Goal: Navigation & Orientation: Understand site structure

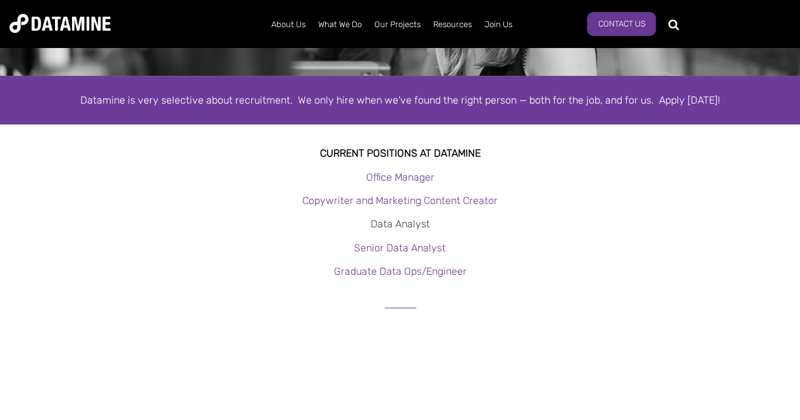
click at [396, 219] on link "Data Analyst" at bounding box center [399, 224] width 59 height 12
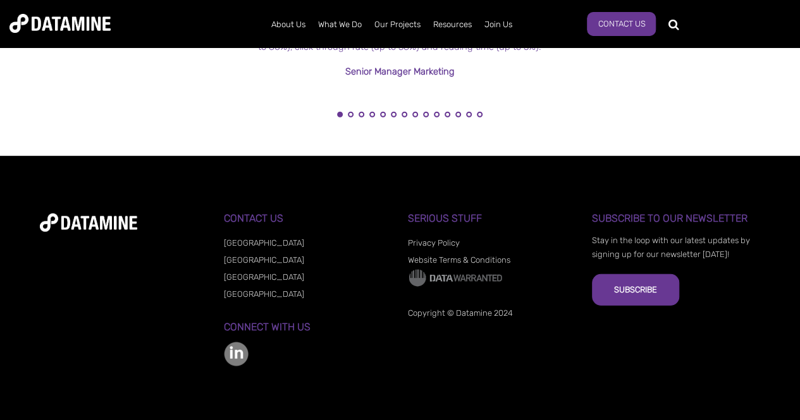
scroll to position [1653, 0]
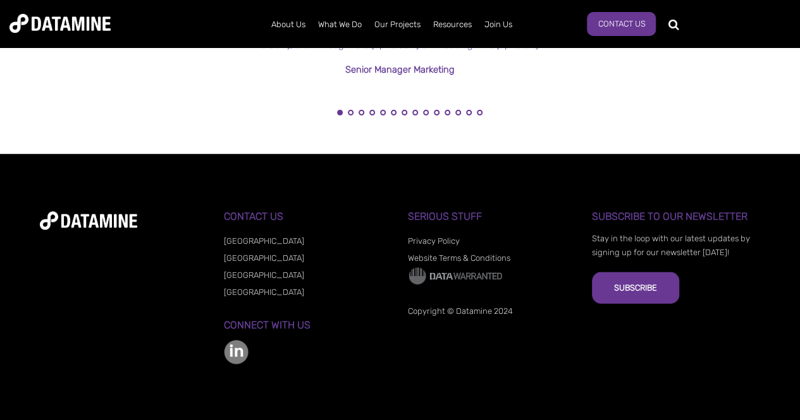
click at [251, 274] on link "[GEOGRAPHIC_DATA]" at bounding box center [264, 275] width 80 height 9
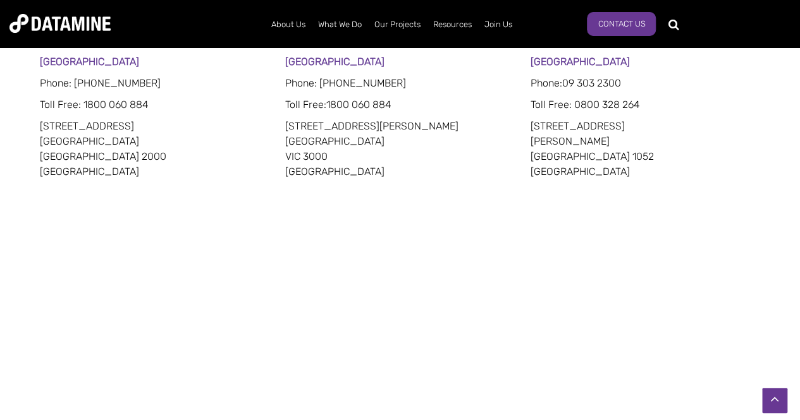
scroll to position [695, 0]
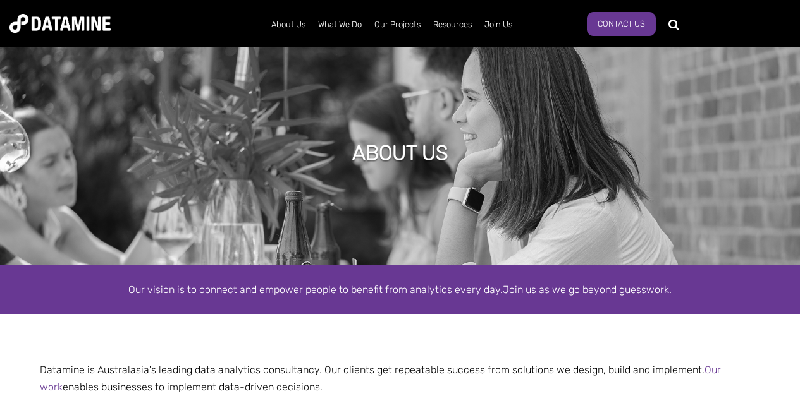
scroll to position [1616, 0]
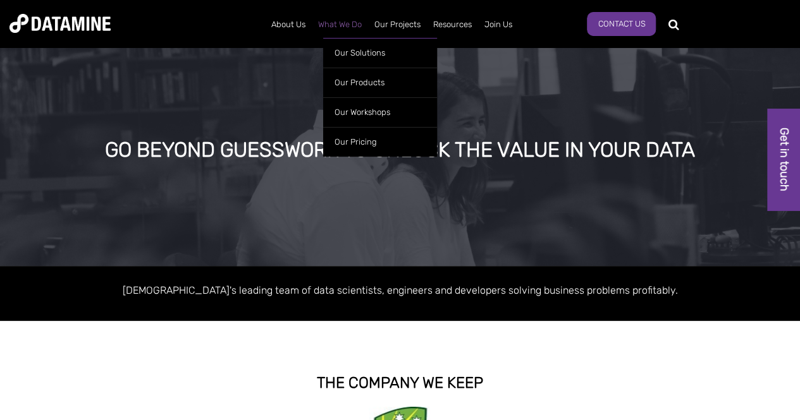
click at [338, 26] on link "What We Do" at bounding box center [340, 24] width 56 height 33
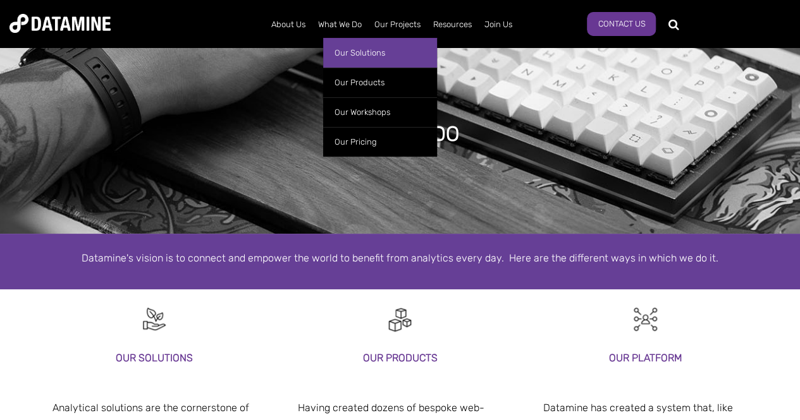
click at [369, 53] on link "Our Solutions" at bounding box center [380, 53] width 114 height 30
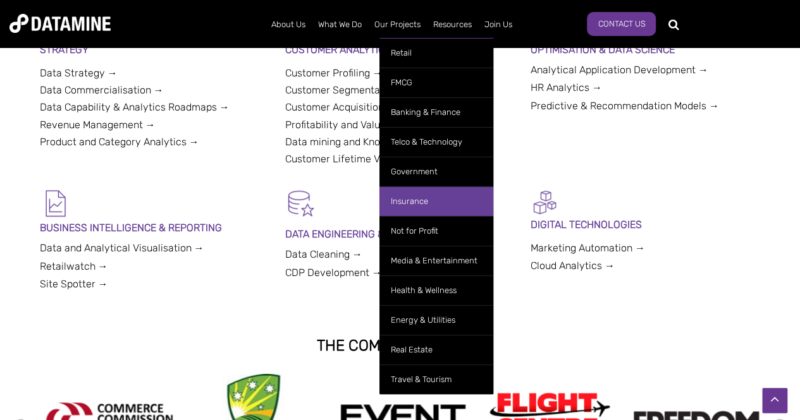
scroll to position [506, 0]
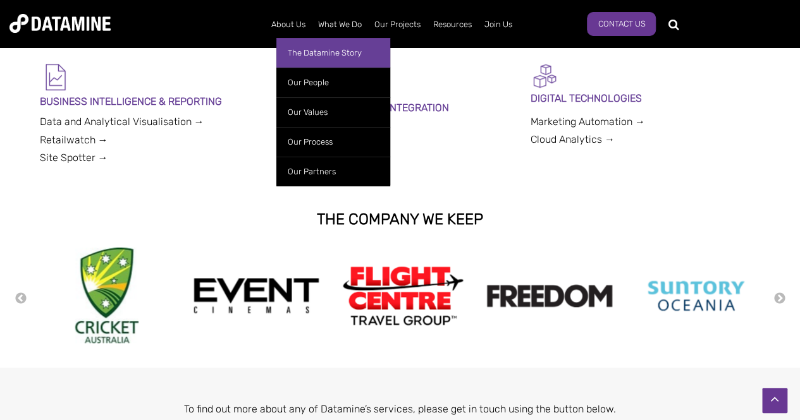
click at [297, 52] on link "The Datamine Story" at bounding box center [333, 53] width 114 height 30
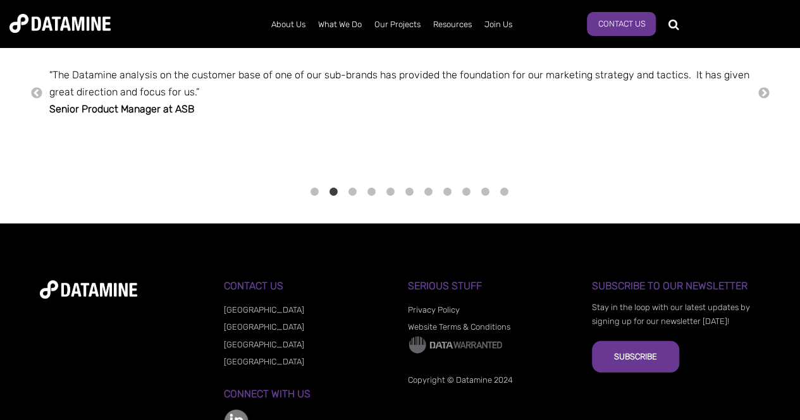
scroll to position [1751, 0]
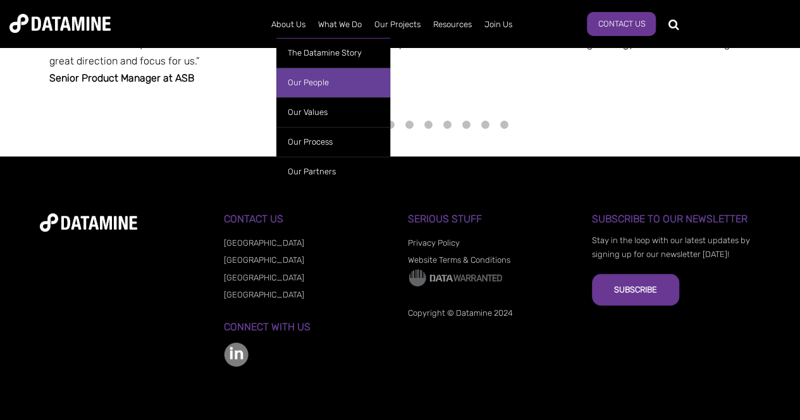
click at [298, 76] on link "Our People" at bounding box center [333, 83] width 114 height 30
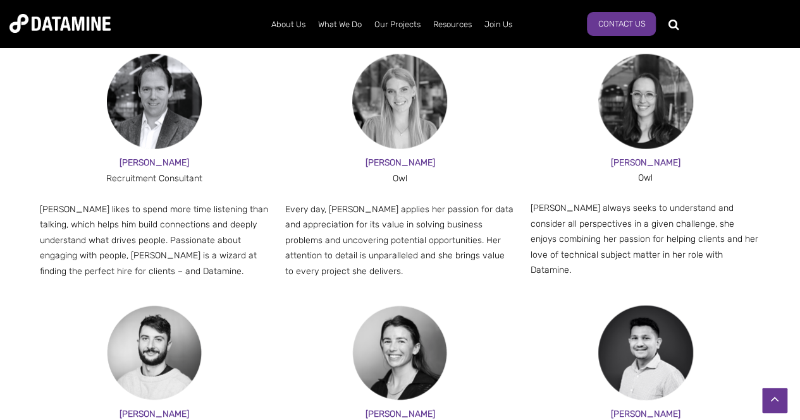
scroll to position [1328, 0]
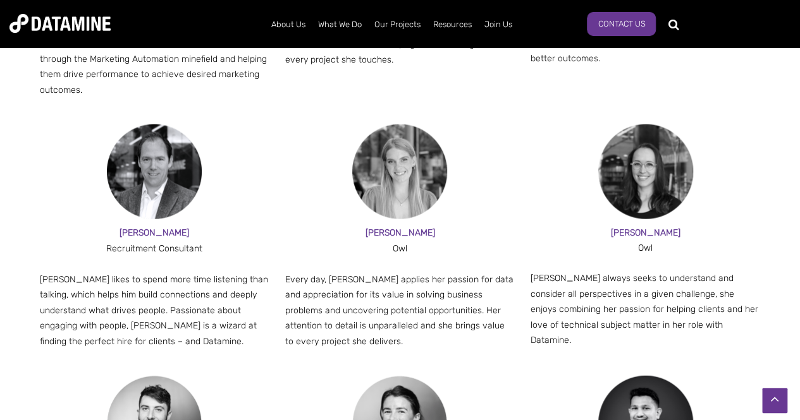
click at [157, 137] on img at bounding box center [154, 172] width 95 height 95
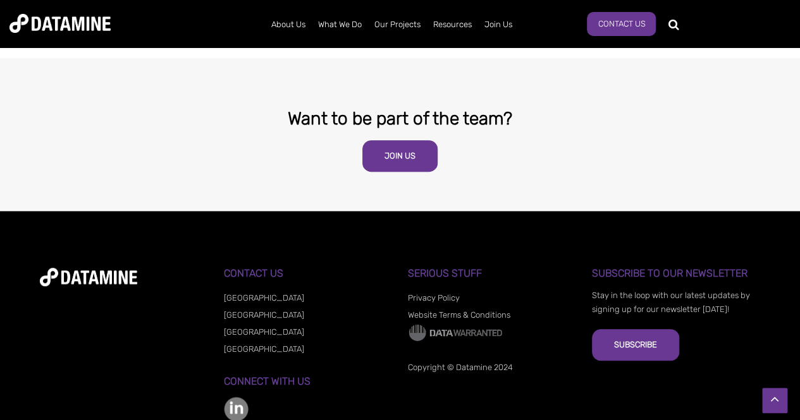
scroll to position [2655, 0]
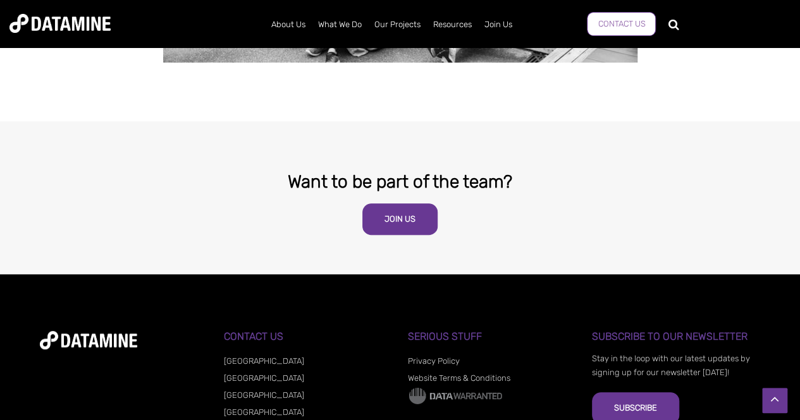
click at [621, 27] on link "Contact Us" at bounding box center [621, 24] width 69 height 24
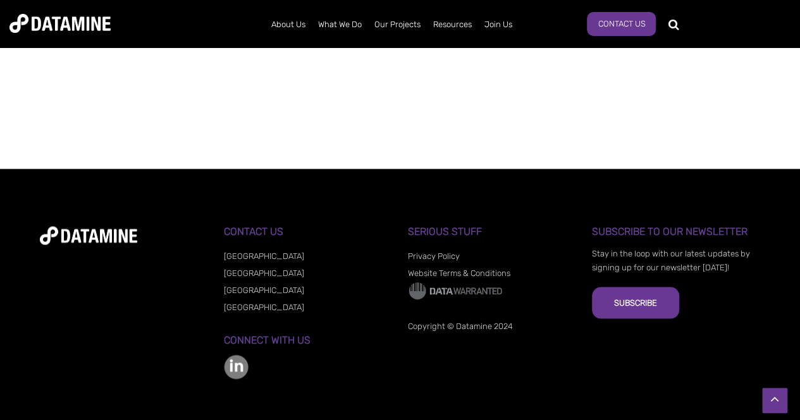
scroll to position [1086, 0]
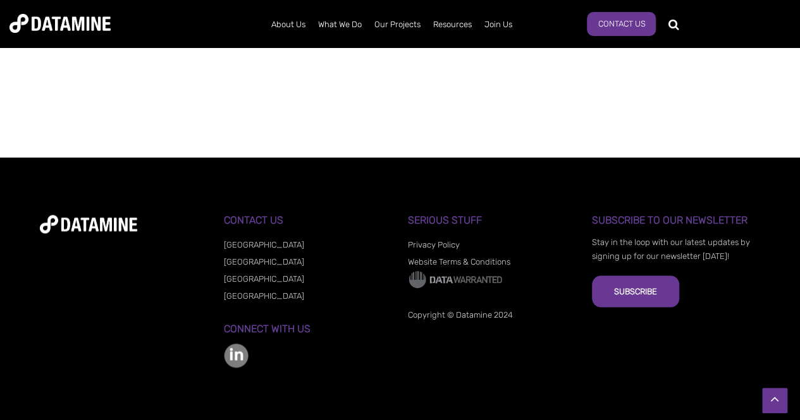
click at [237, 346] on img at bounding box center [236, 355] width 25 height 25
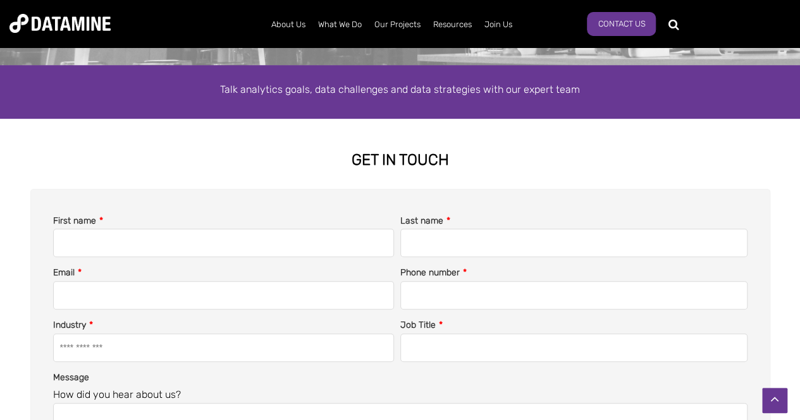
scroll to position [0, 0]
